Goal: Find contact information: Find contact information

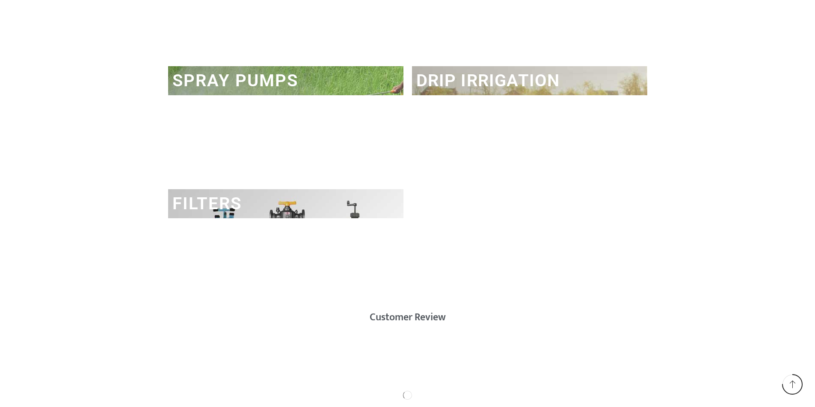
scroll to position [1281, 0]
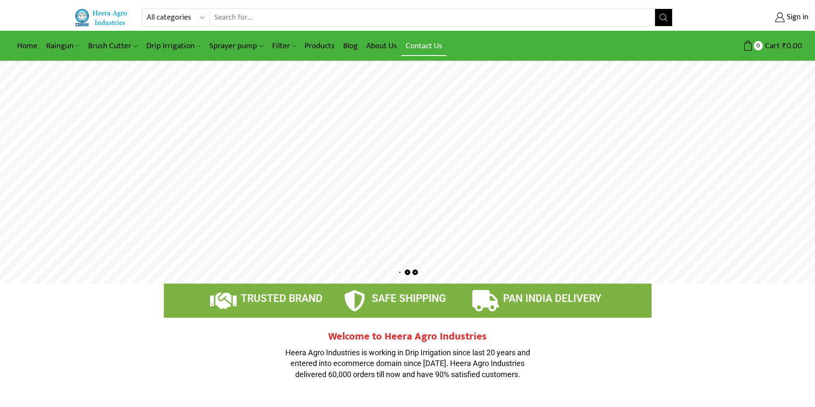
click at [410, 42] on link "Contact Us" at bounding box center [423, 46] width 45 height 20
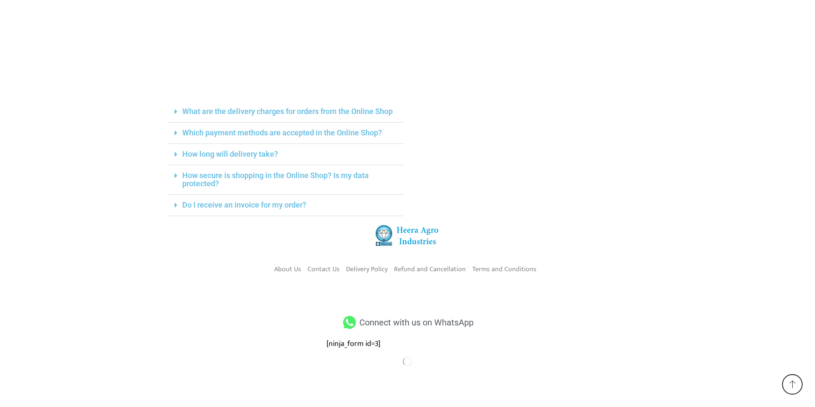
scroll to position [272, 0]
